Goal: Task Accomplishment & Management: Complete application form

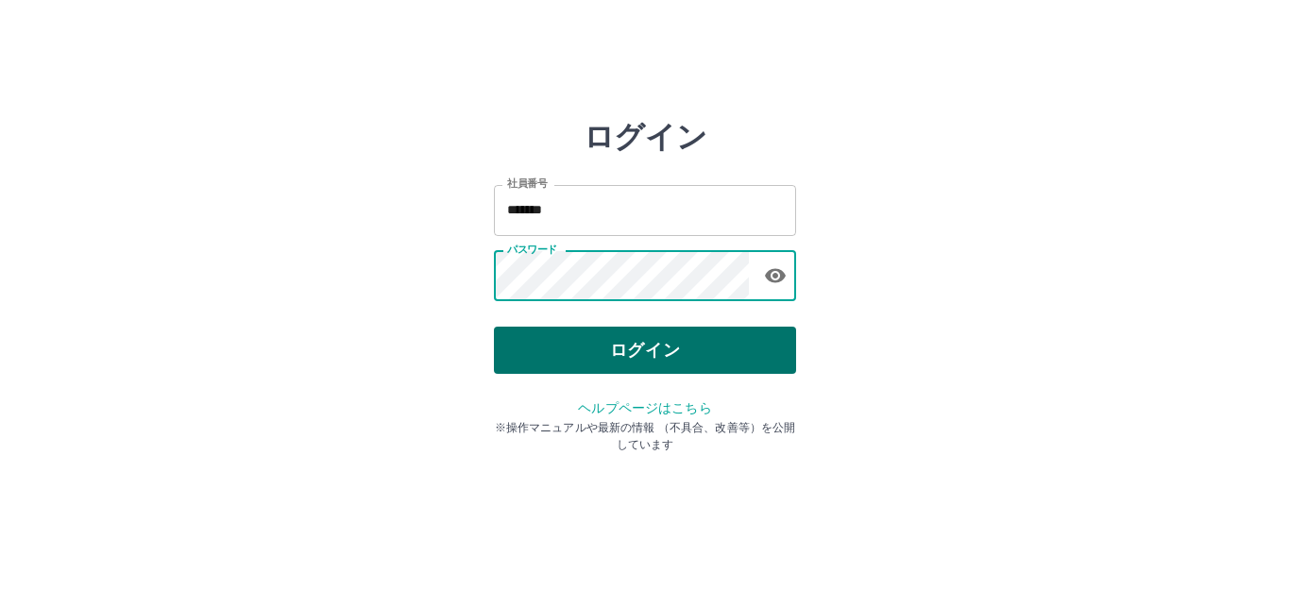
click at [668, 354] on button "ログイン" at bounding box center [645, 350] width 302 height 47
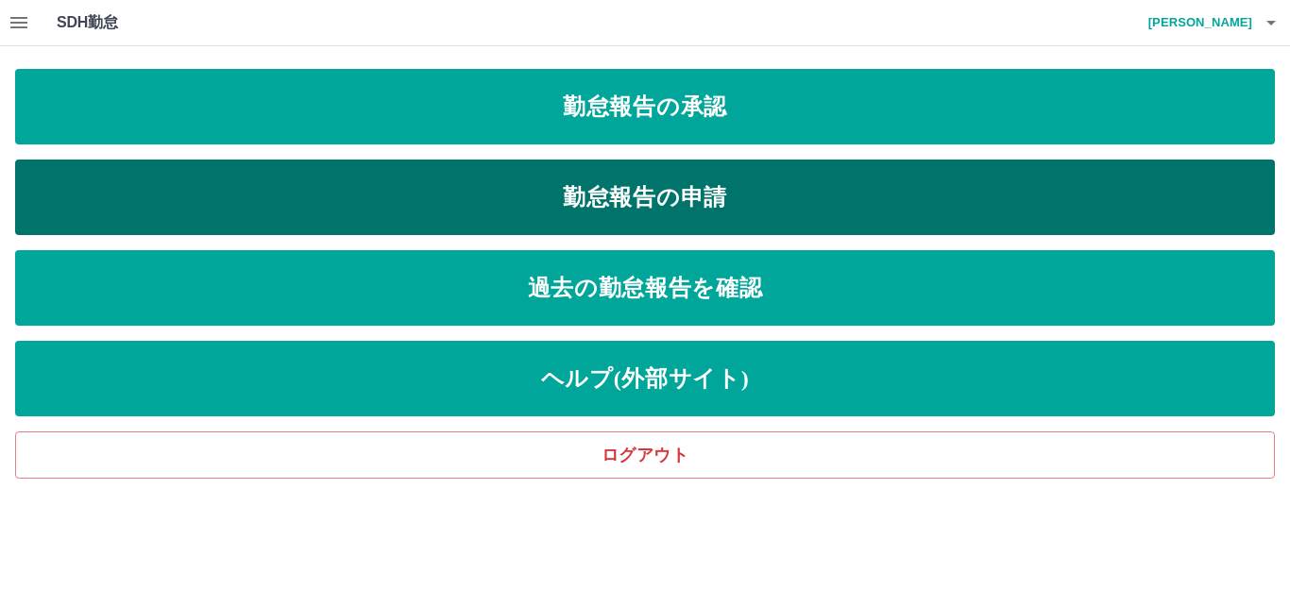
click at [310, 189] on link "勤怠報告の申請" at bounding box center [645, 198] width 1260 height 76
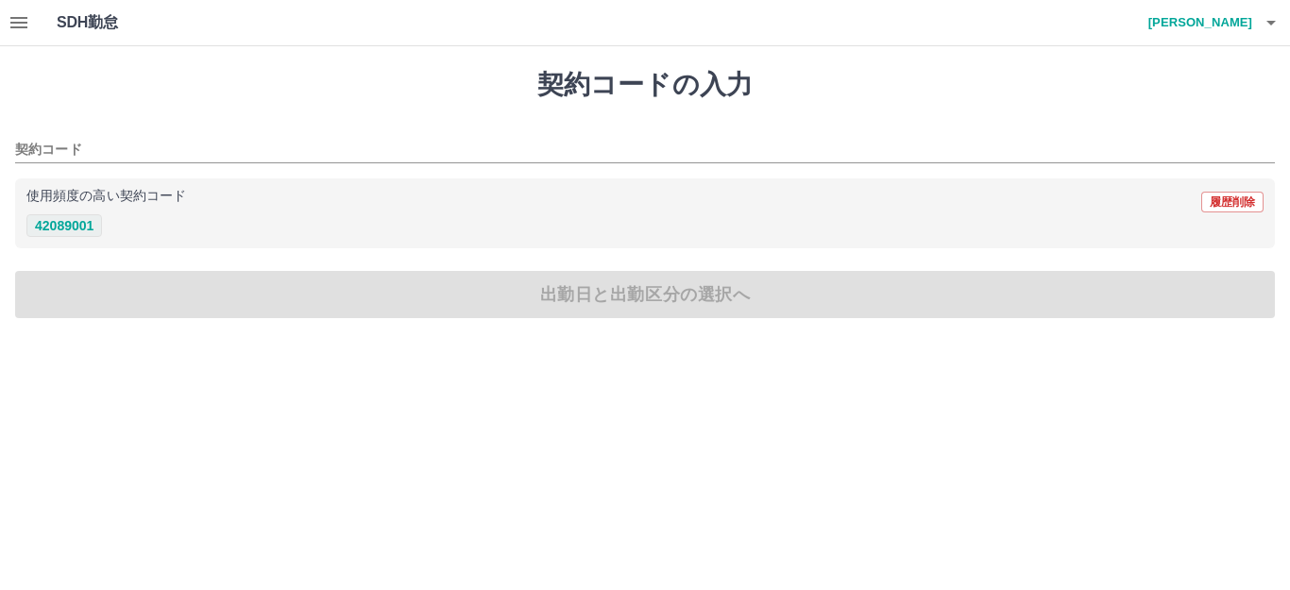
click at [64, 234] on button "42089001" at bounding box center [64, 225] width 76 height 23
type input "********"
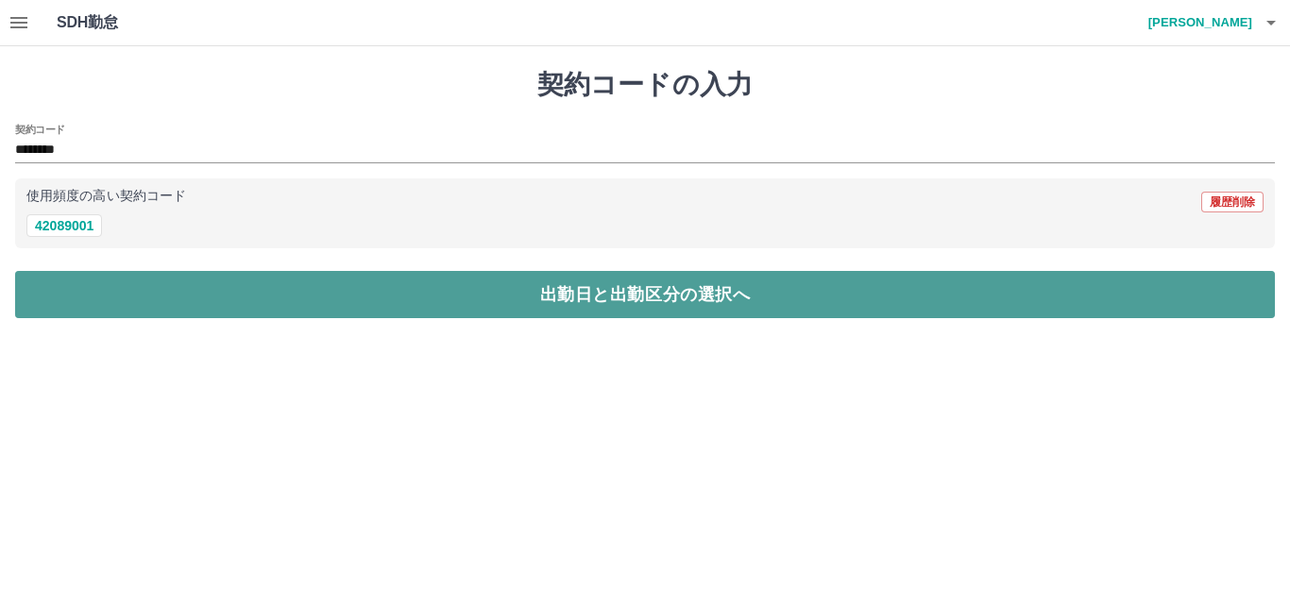
click at [246, 310] on button "出勤日と出勤区分の選択へ" at bounding box center [645, 294] width 1260 height 47
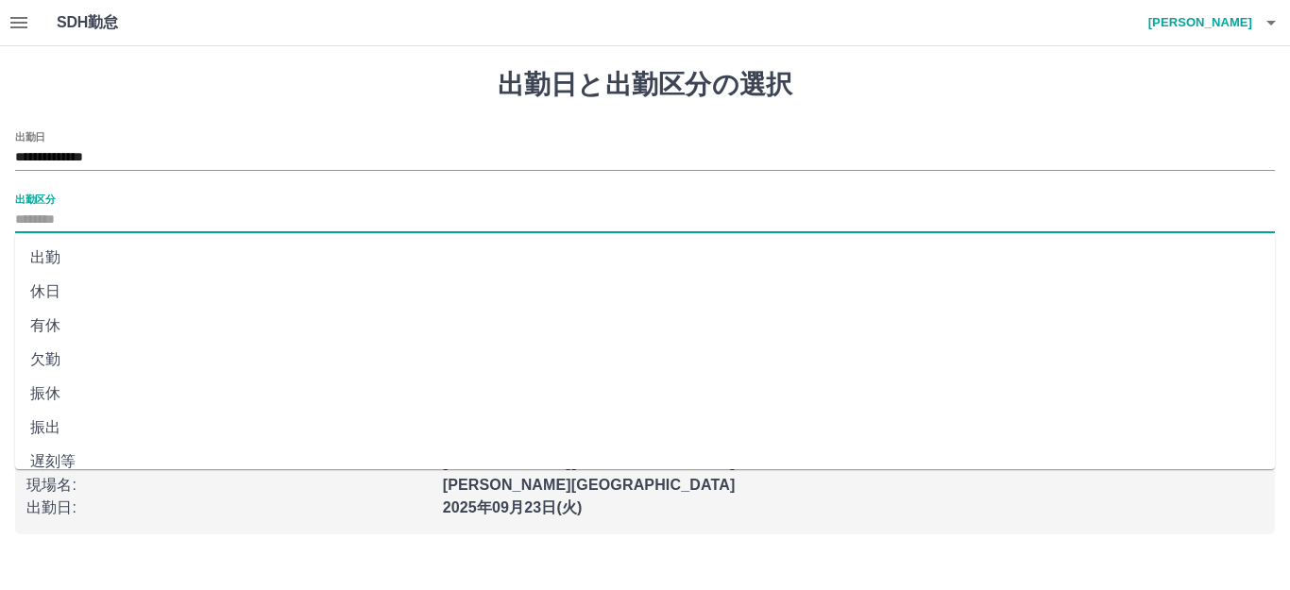
click at [126, 225] on input "出勤区分" at bounding box center [645, 221] width 1260 height 24
click at [103, 262] on li "出勤" at bounding box center [645, 258] width 1260 height 34
type input "**"
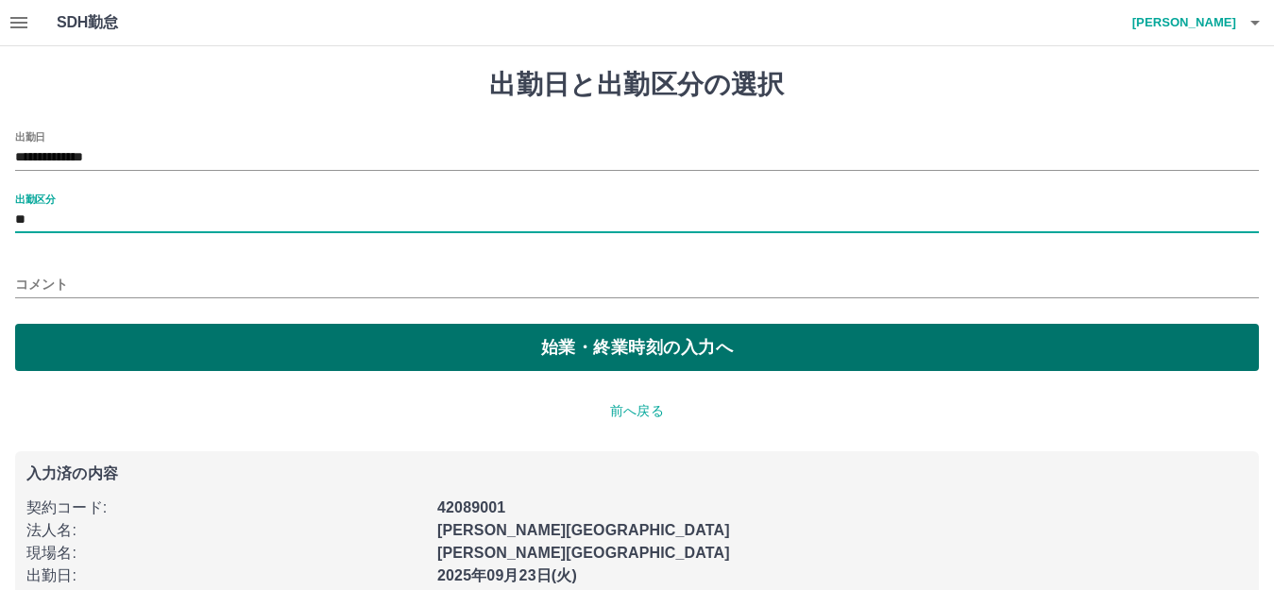
click at [129, 344] on button "始業・終業時刻の入力へ" at bounding box center [637, 347] width 1244 height 47
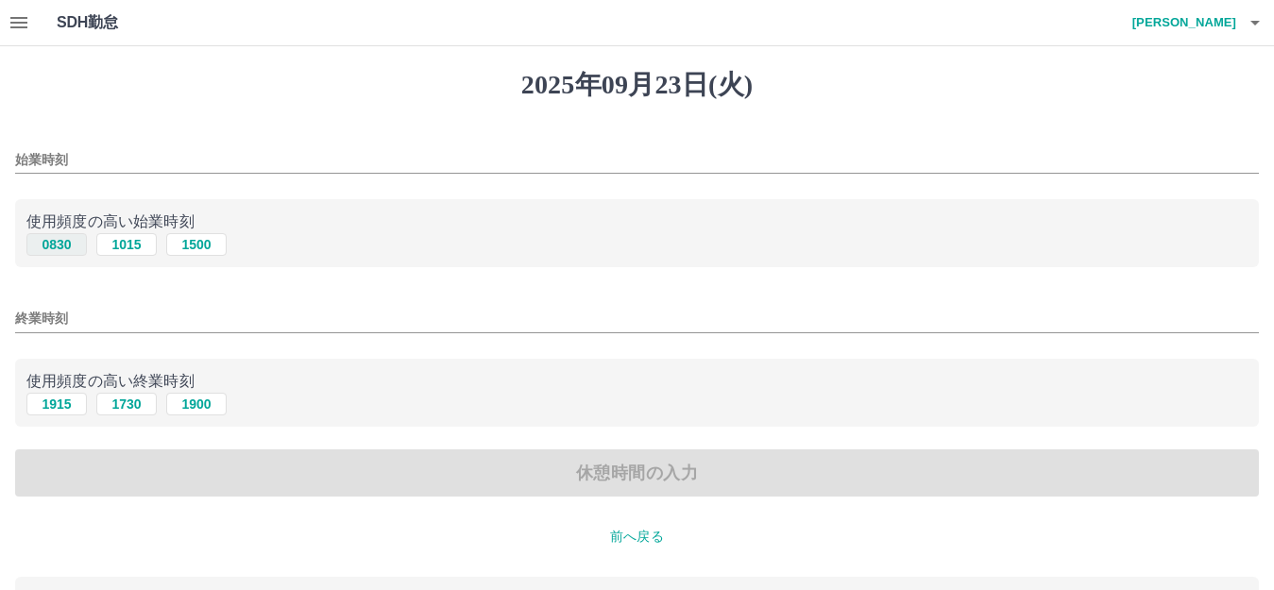
click at [66, 238] on button "0830" at bounding box center [56, 244] width 60 height 23
type input "****"
click at [136, 408] on button "1730" at bounding box center [126, 404] width 60 height 23
type input "****"
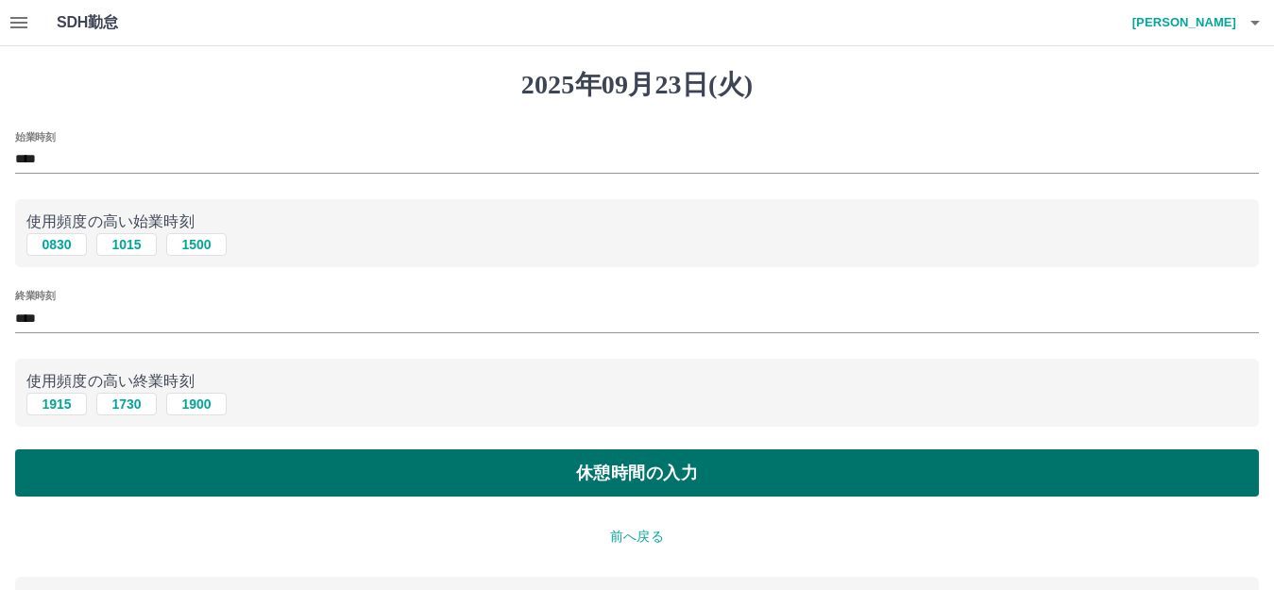
click at [258, 472] on button "休憩時間の入力" at bounding box center [637, 472] width 1244 height 47
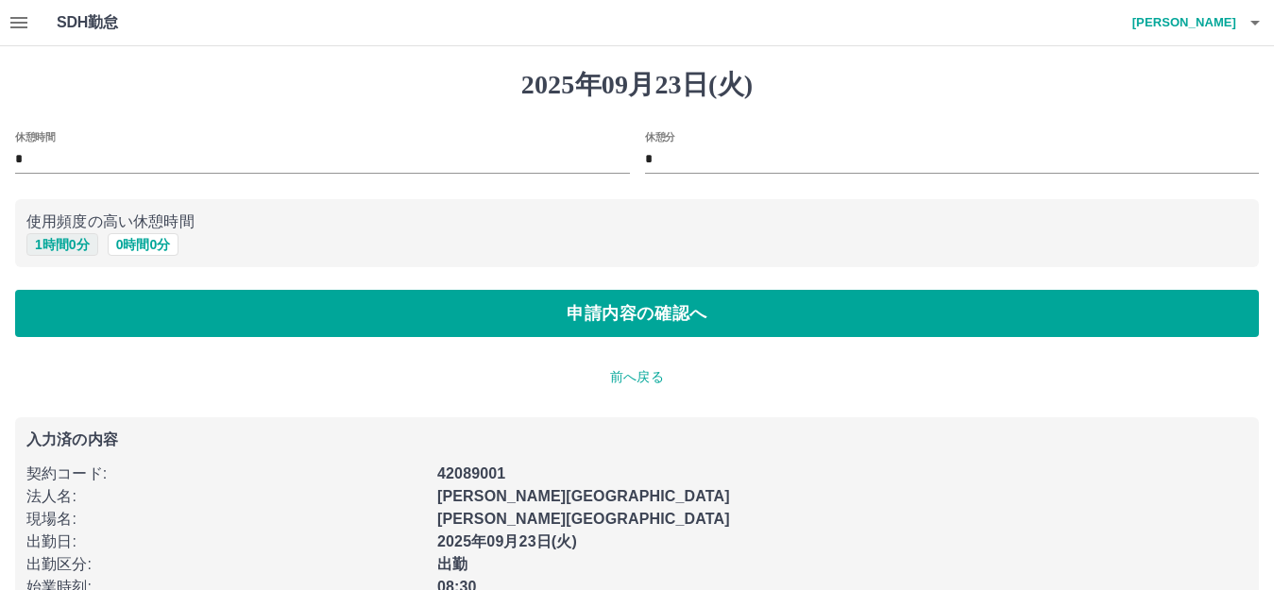
click at [78, 241] on button "1 時間 0 分" at bounding box center [62, 244] width 72 height 23
type input "*"
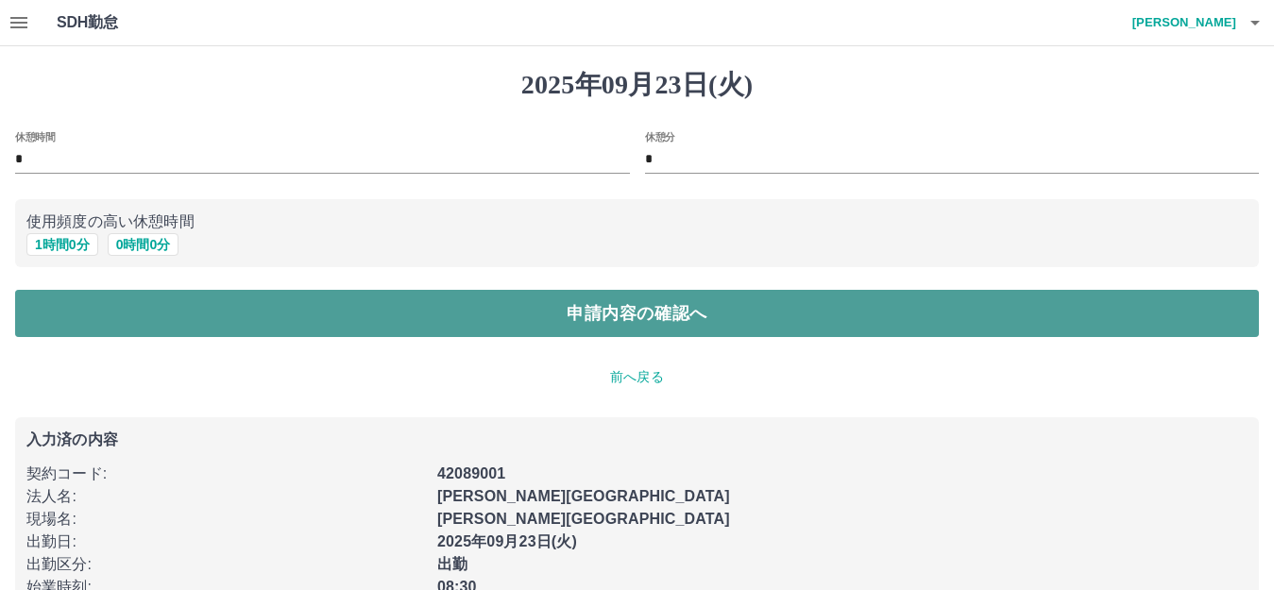
click at [141, 328] on button "申請内容の確認へ" at bounding box center [637, 313] width 1244 height 47
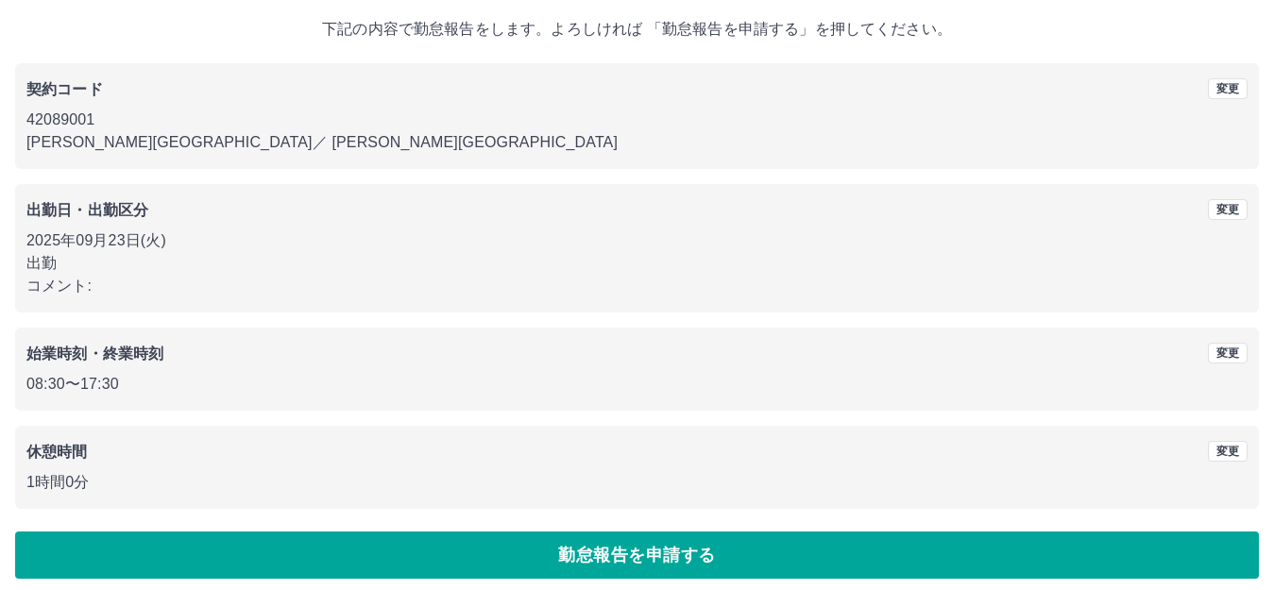
scroll to position [117, 0]
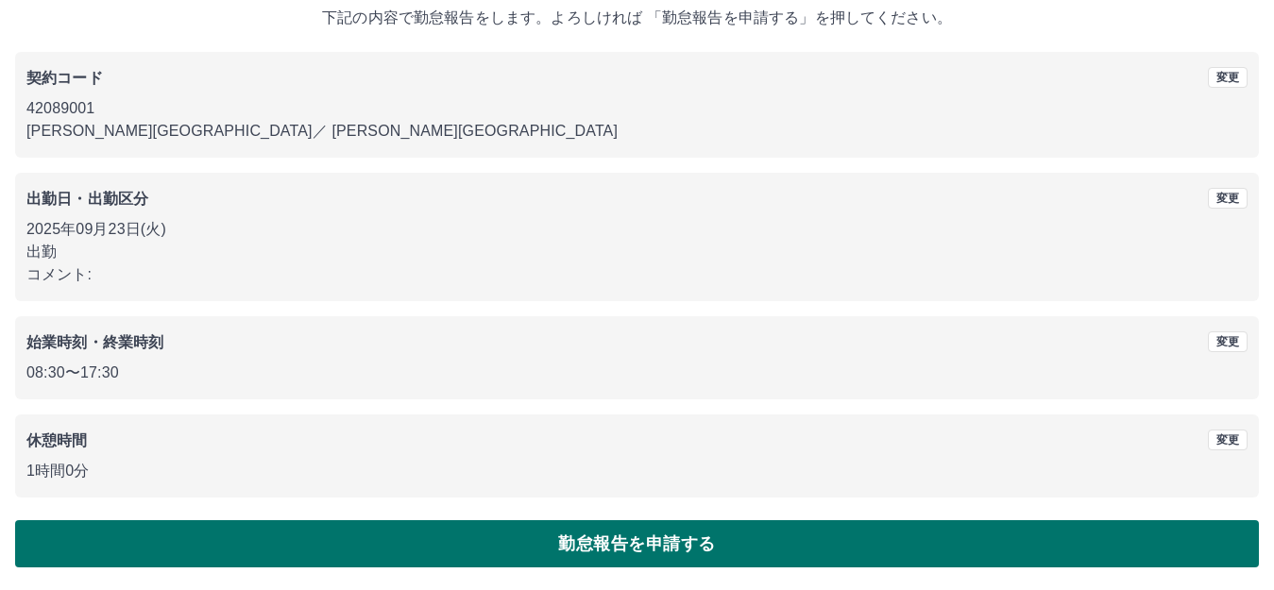
click at [407, 562] on button "勤怠報告を申請する" at bounding box center [637, 543] width 1244 height 47
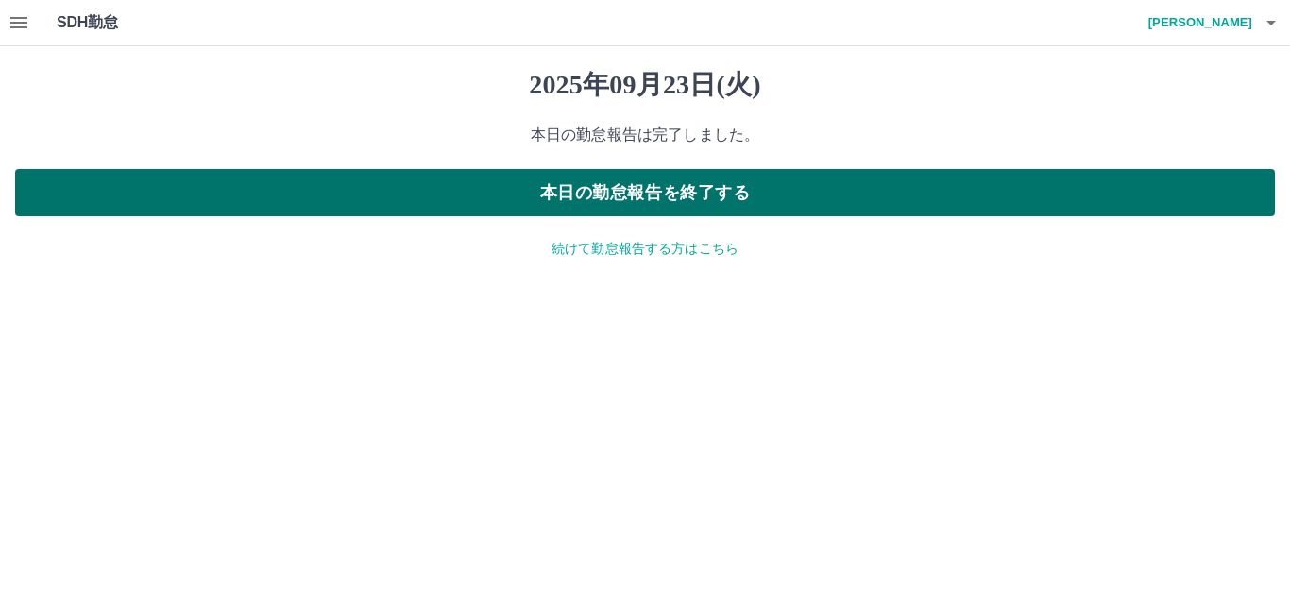
click at [482, 207] on button "本日の勤怠報告を終了する" at bounding box center [645, 192] width 1260 height 47
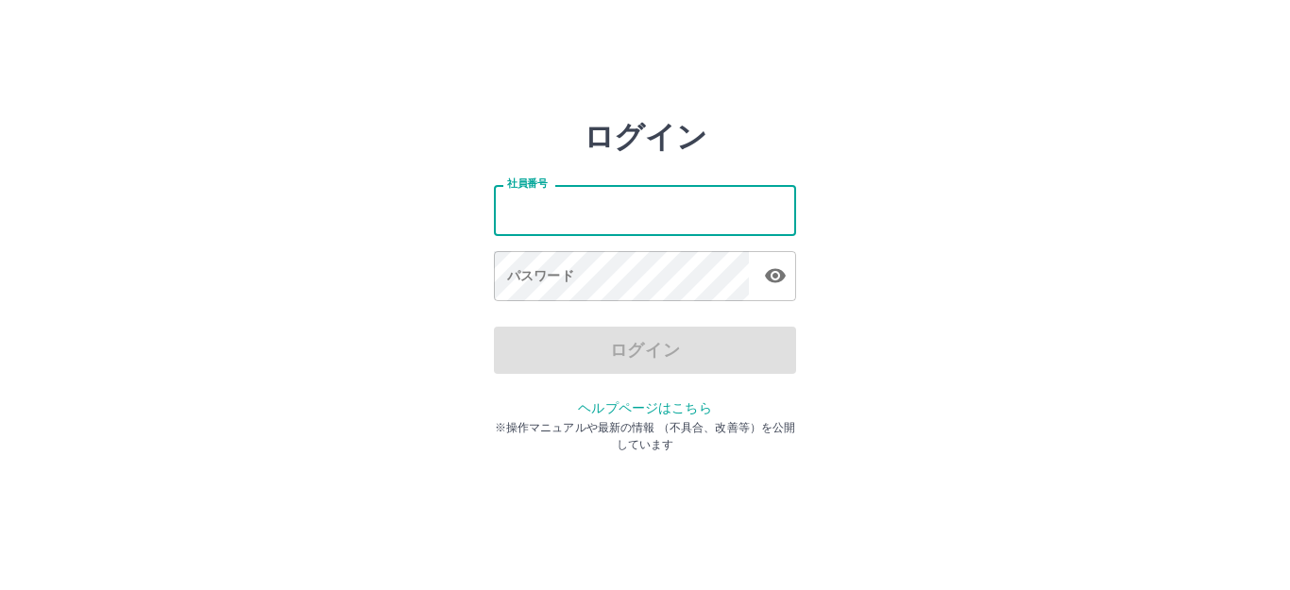
click at [584, 223] on input "社員番号" at bounding box center [645, 210] width 302 height 50
type input "*******"
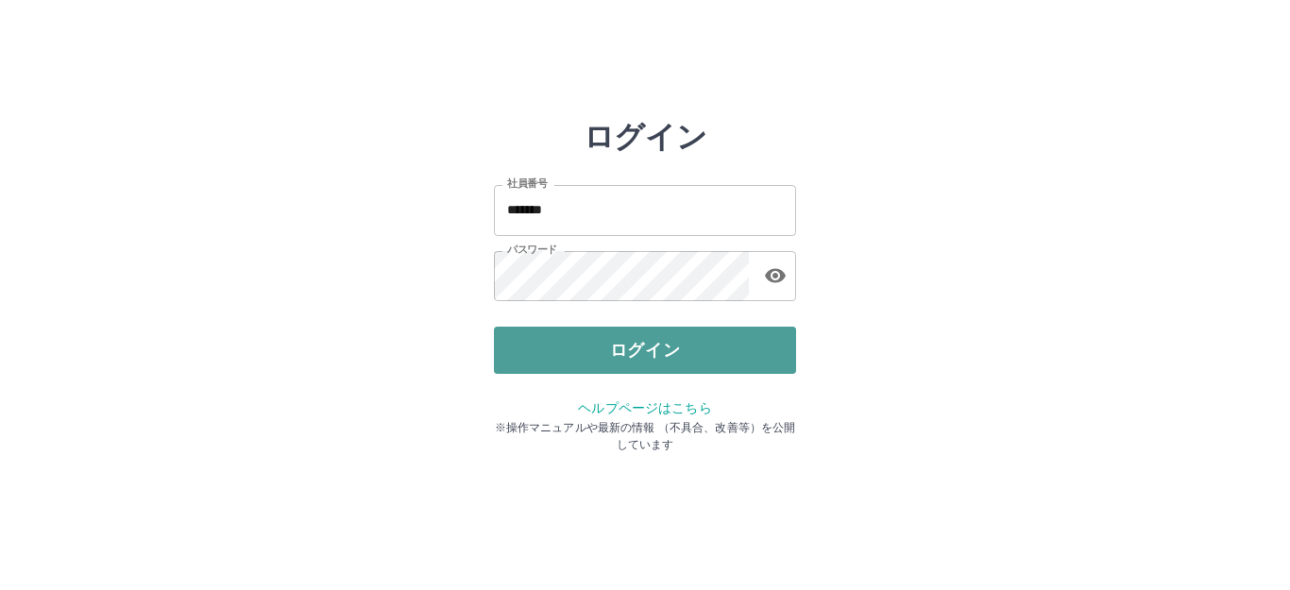
click at [623, 330] on button "ログイン" at bounding box center [645, 350] width 302 height 47
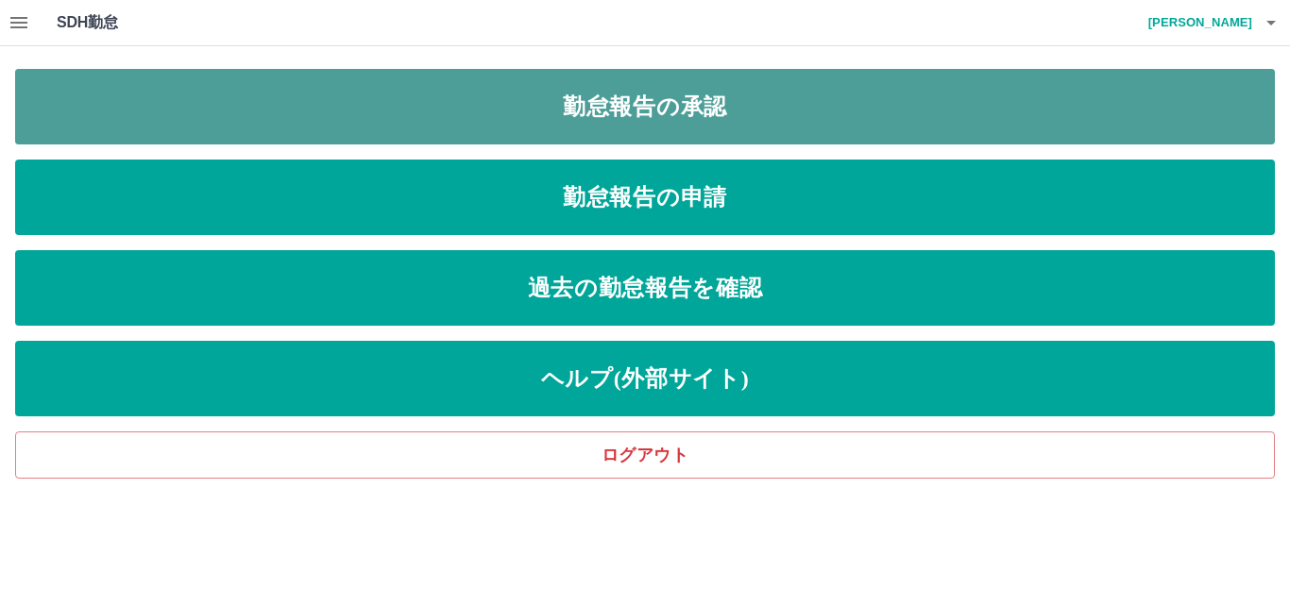
click at [531, 130] on link "勤怠報告の承認" at bounding box center [645, 107] width 1260 height 76
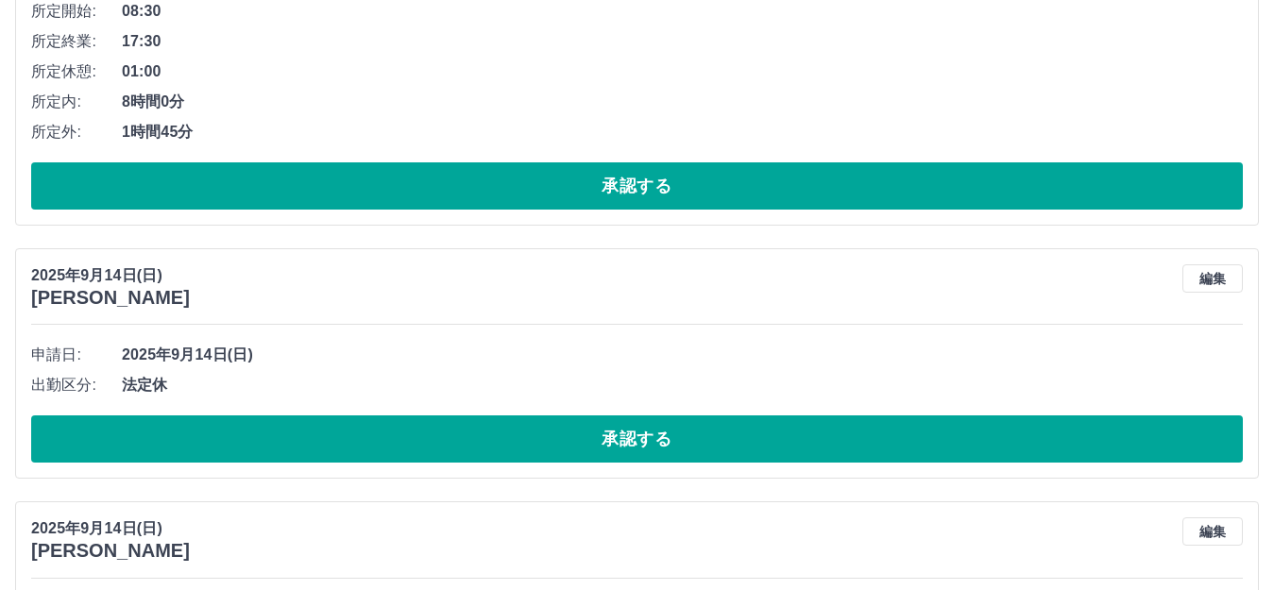
scroll to position [3588, 0]
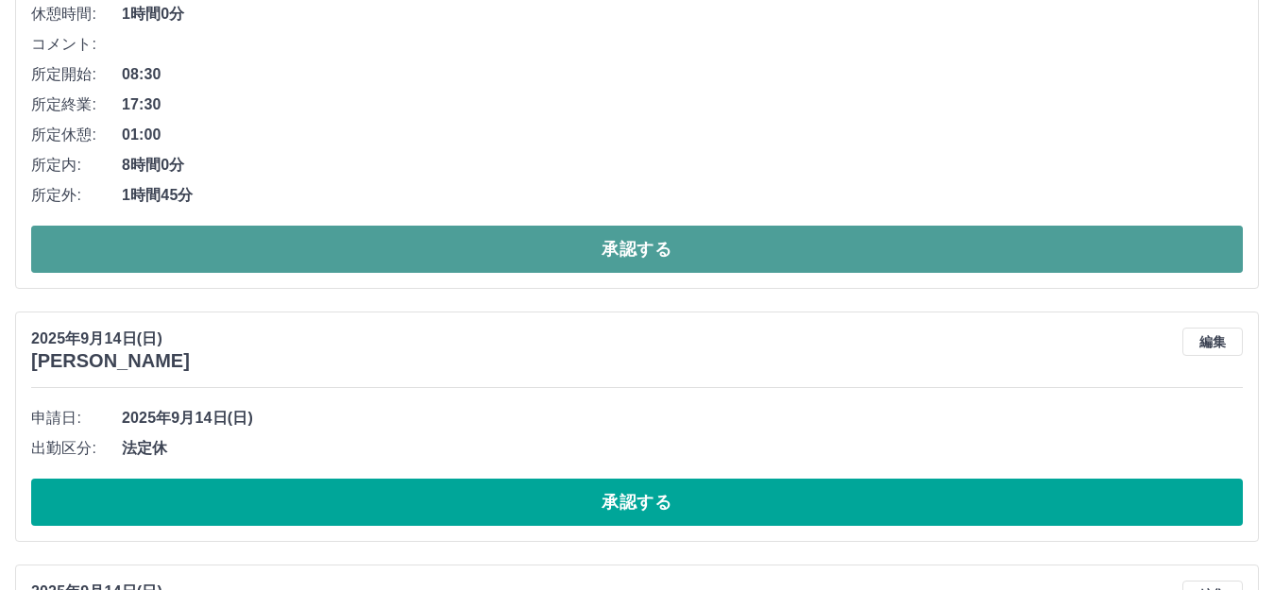
click at [323, 249] on button "承認する" at bounding box center [636, 249] width 1211 height 47
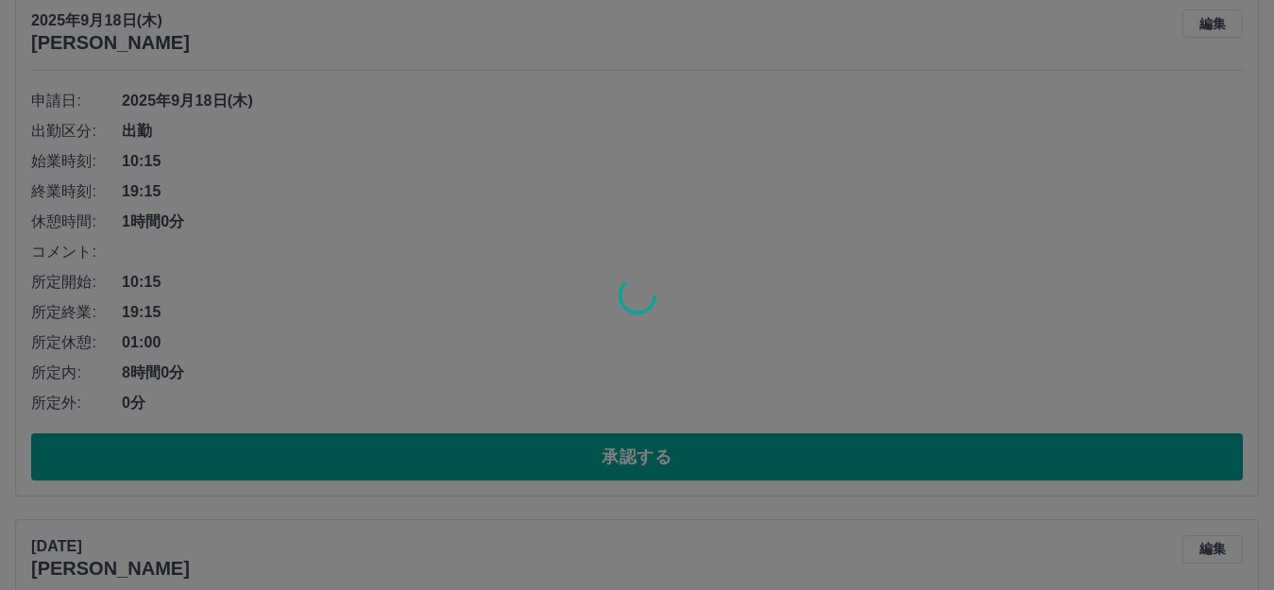
scroll to position [2833, 0]
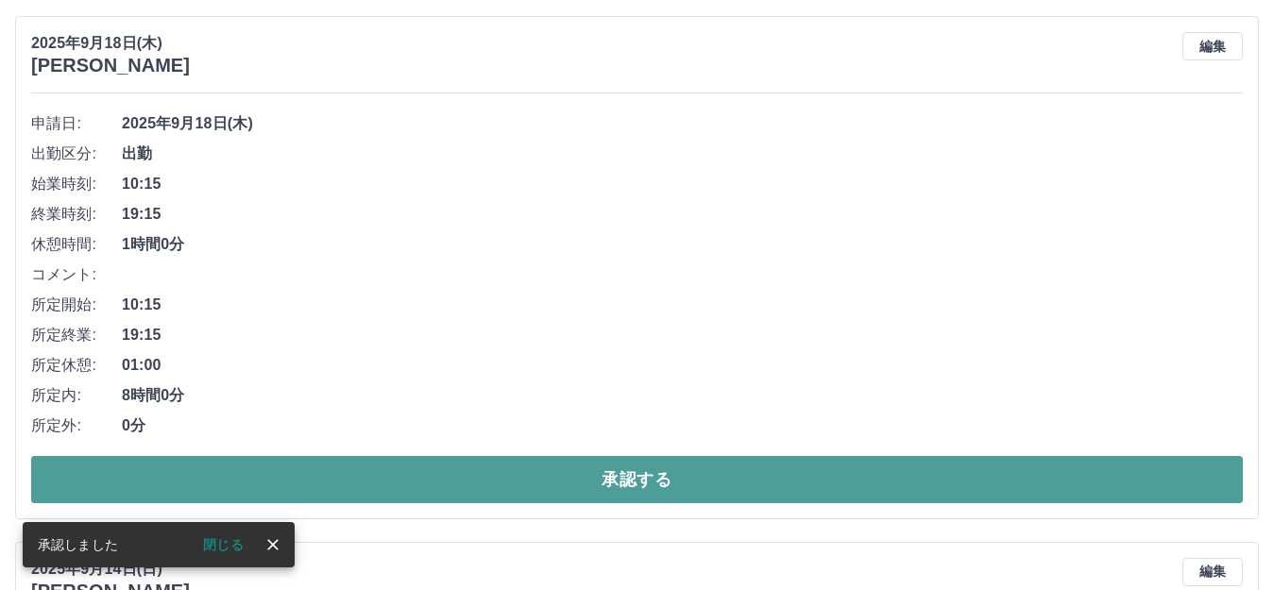
click at [535, 483] on button "承認する" at bounding box center [636, 479] width 1211 height 47
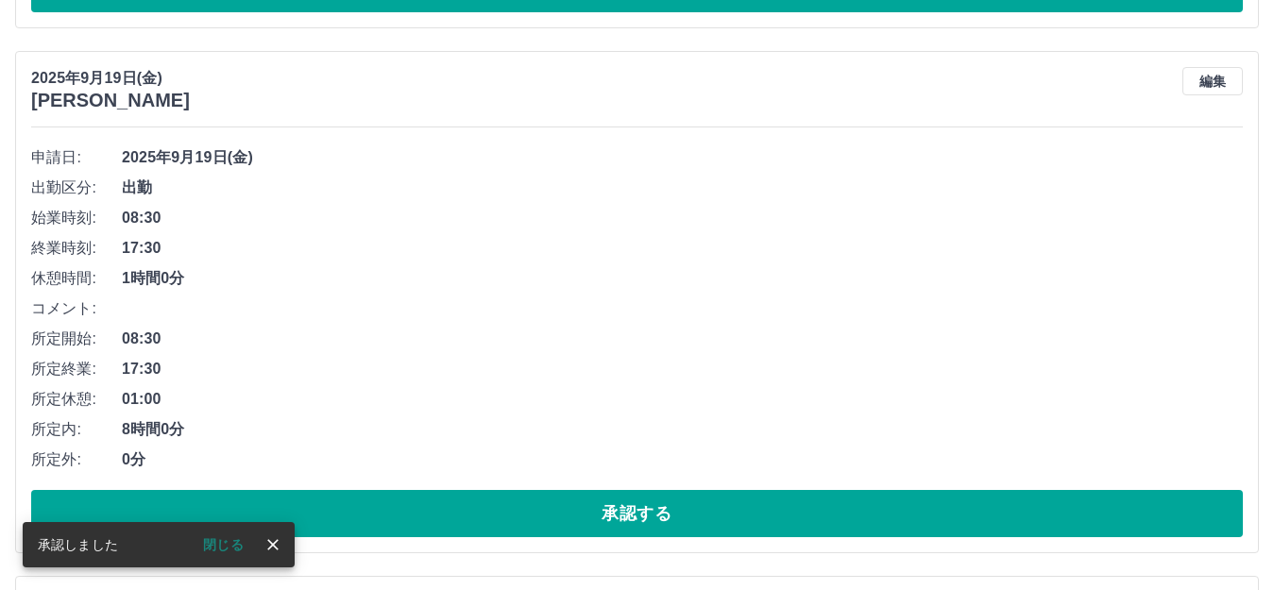
scroll to position [2307, 0]
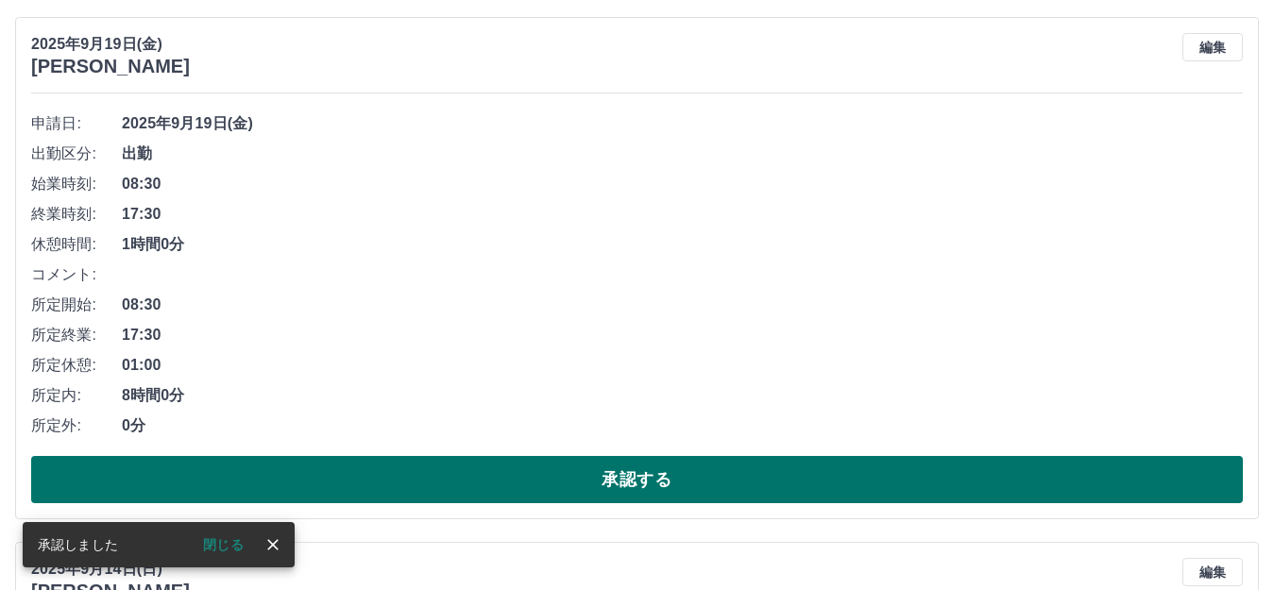
click at [508, 479] on button "承認する" at bounding box center [636, 479] width 1211 height 47
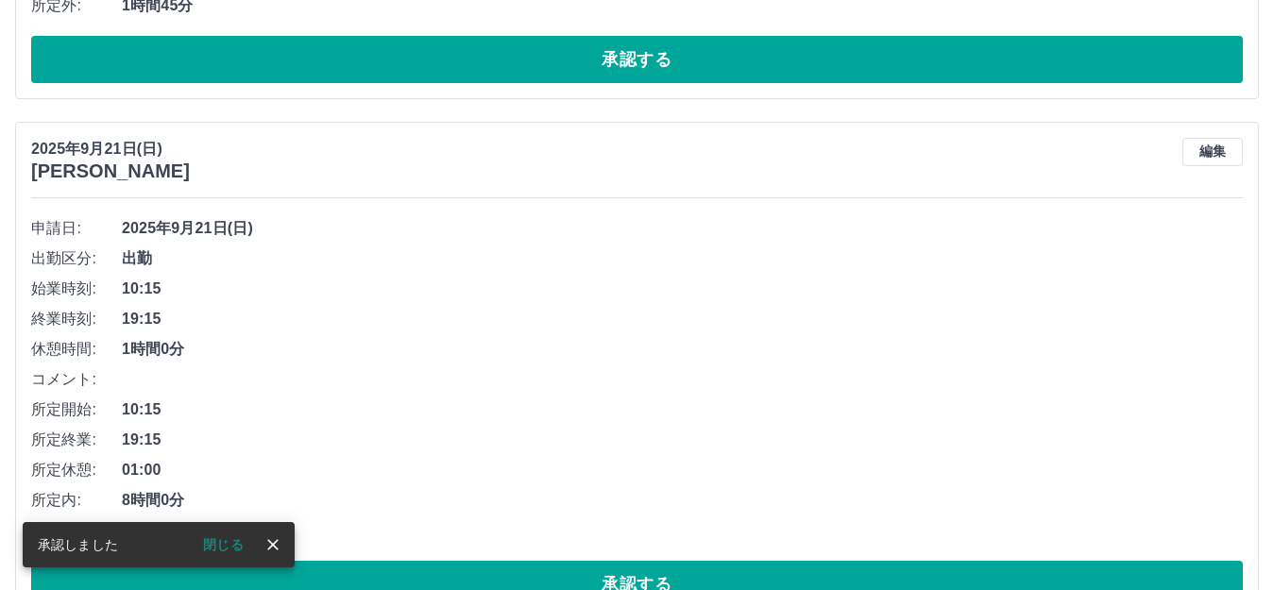
scroll to position [1687, 0]
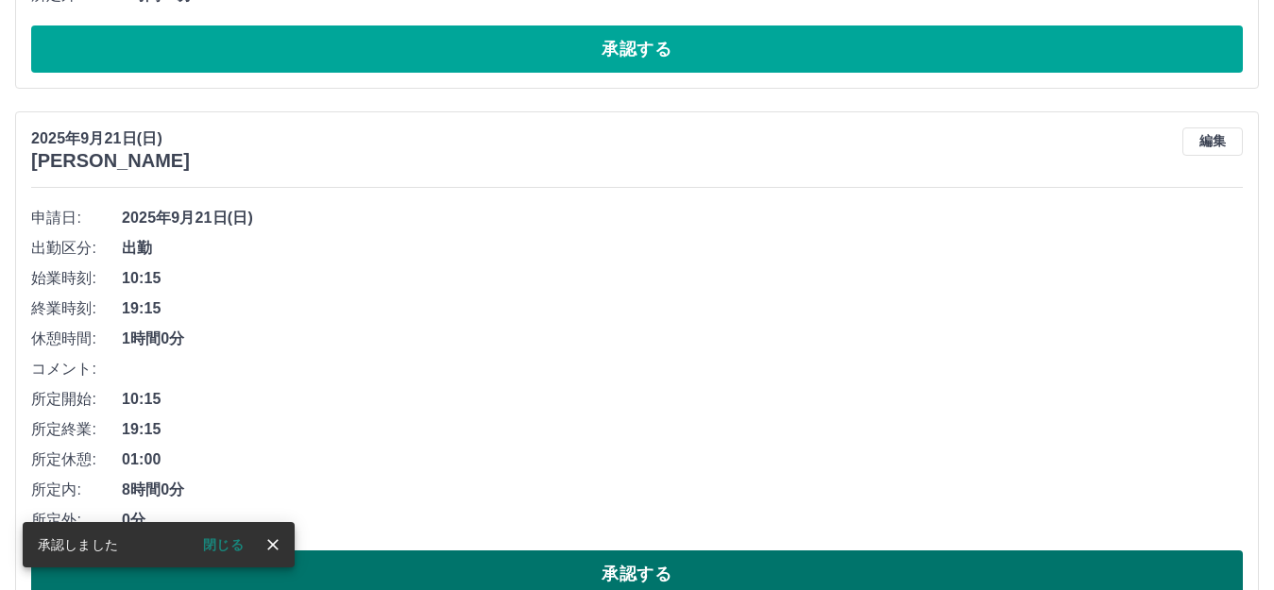
click at [584, 562] on button "承認する" at bounding box center [636, 573] width 1211 height 47
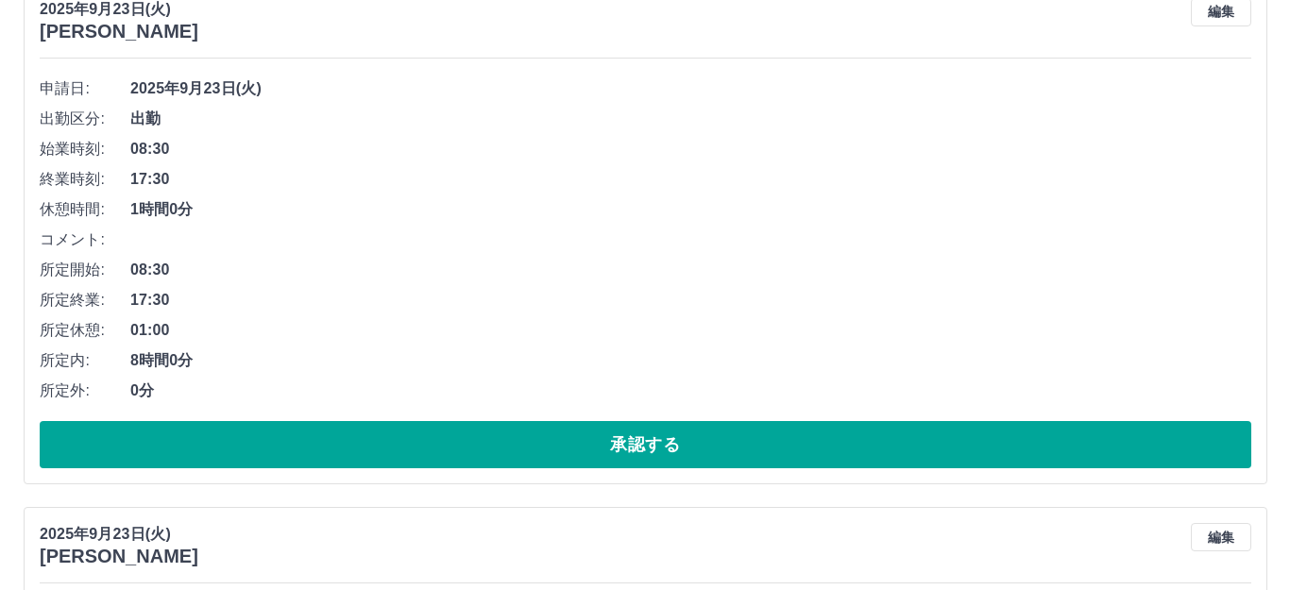
scroll to position [0, 0]
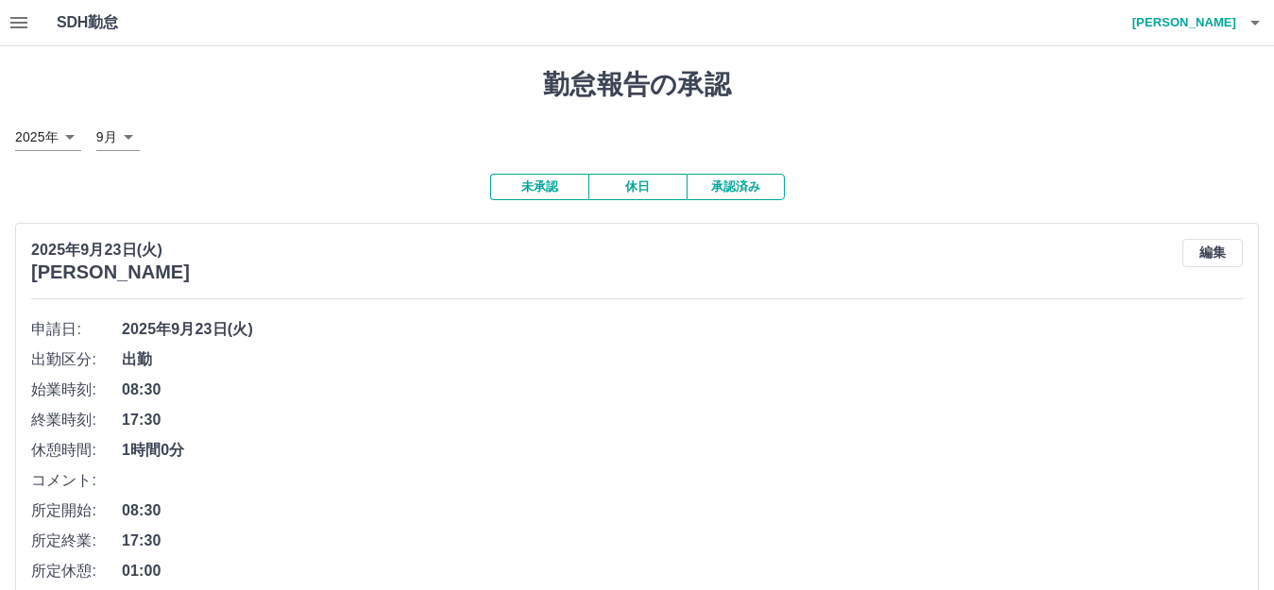
click at [21, 33] on icon "button" at bounding box center [19, 22] width 23 height 23
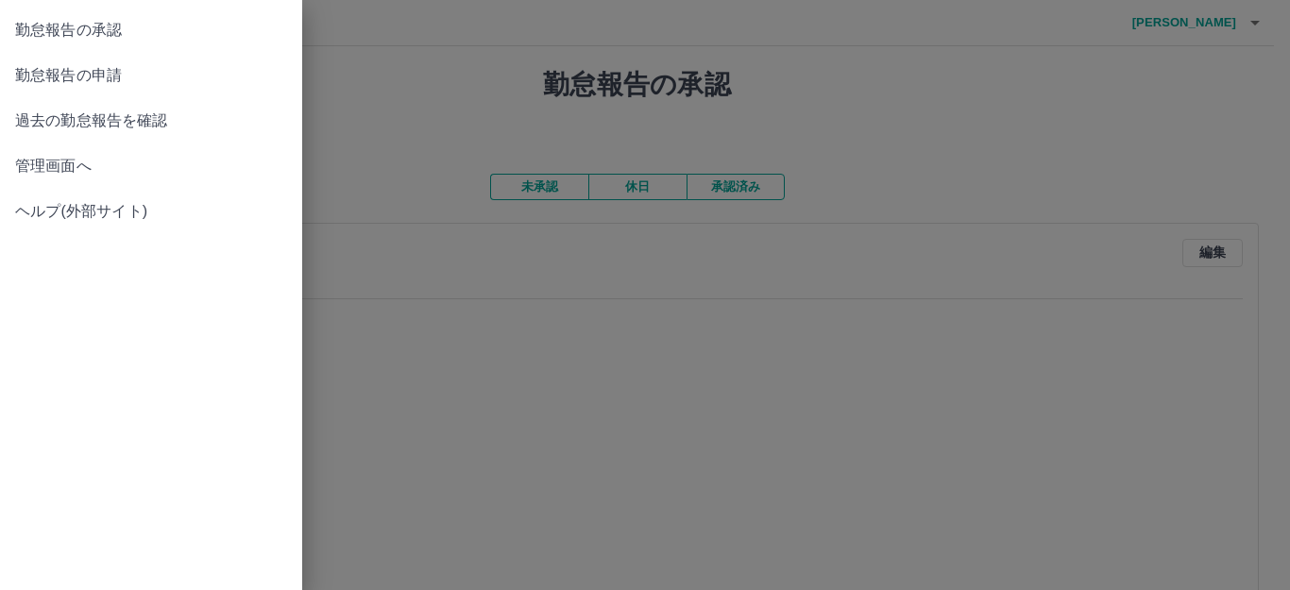
click at [1091, 127] on div at bounding box center [645, 295] width 1290 height 590
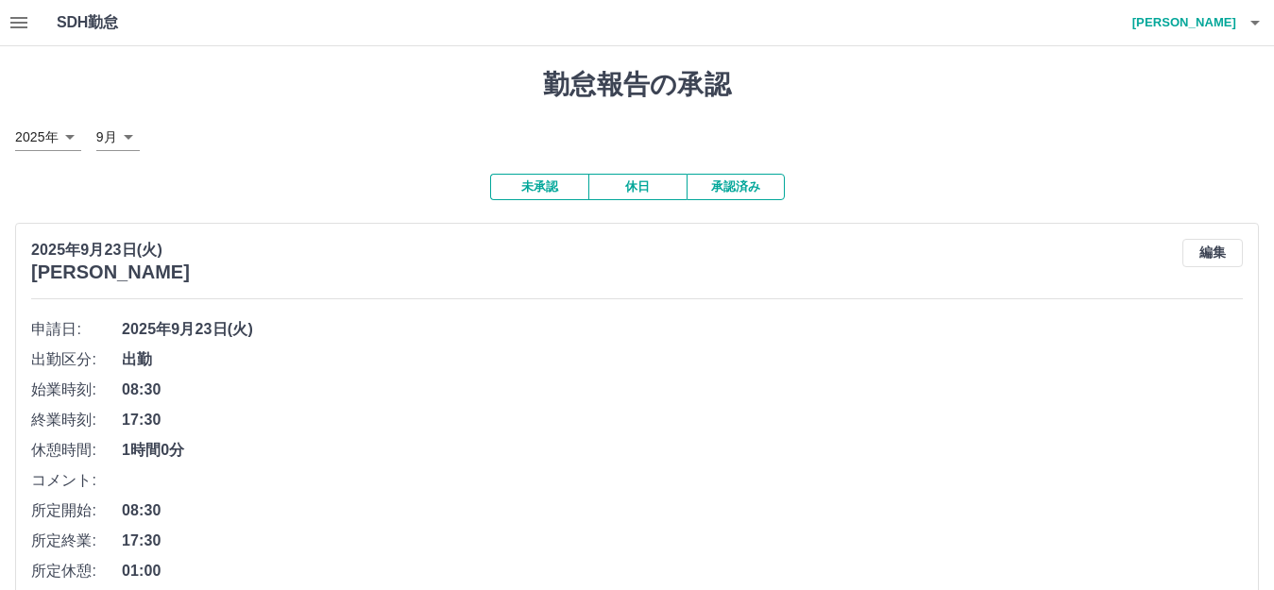
click at [1269, 25] on button "button" at bounding box center [1255, 22] width 38 height 45
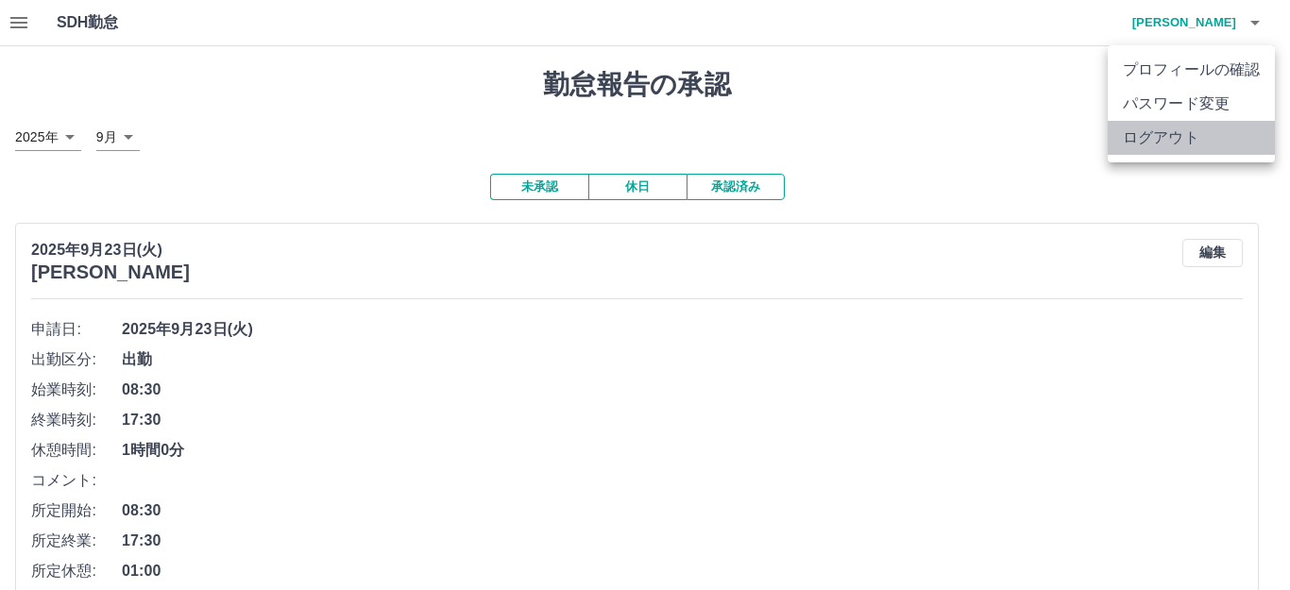
click at [1168, 149] on li "ログアウト" at bounding box center [1191, 138] width 167 height 34
